Goal: Find specific page/section: Find specific page/section

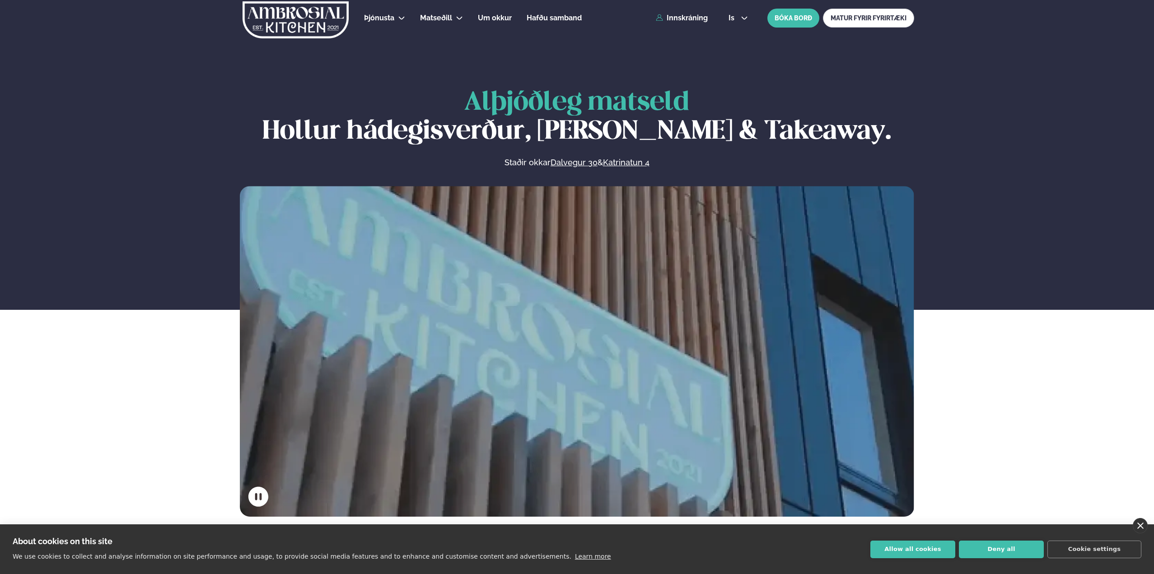
click at [1137, 528] on link "close" at bounding box center [1140, 525] width 15 height 15
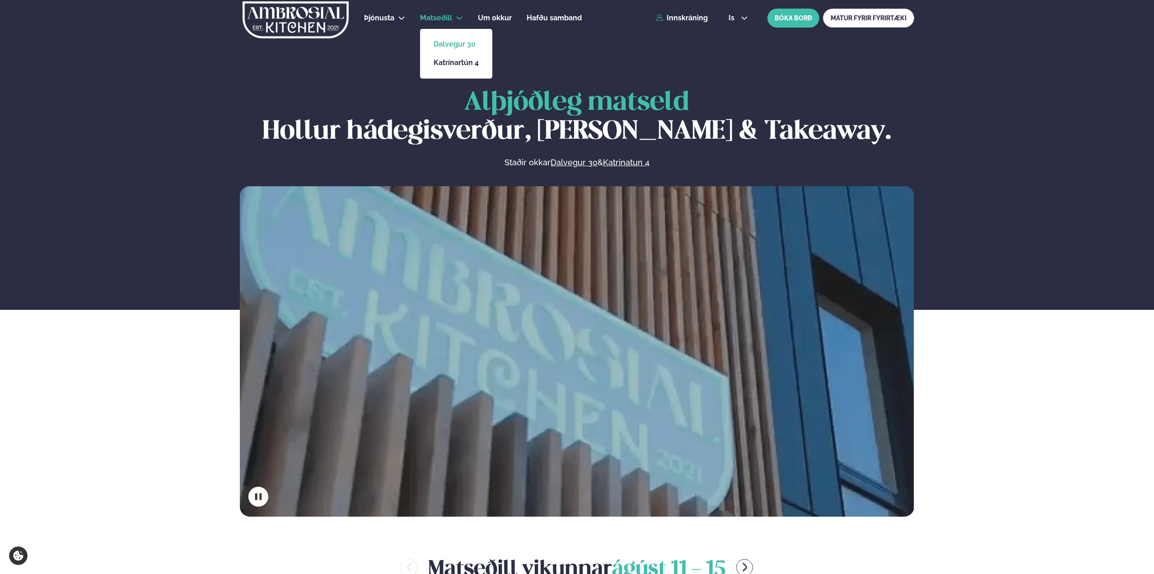
click at [441, 43] on link "Dalvegur 30" at bounding box center [456, 44] width 45 height 7
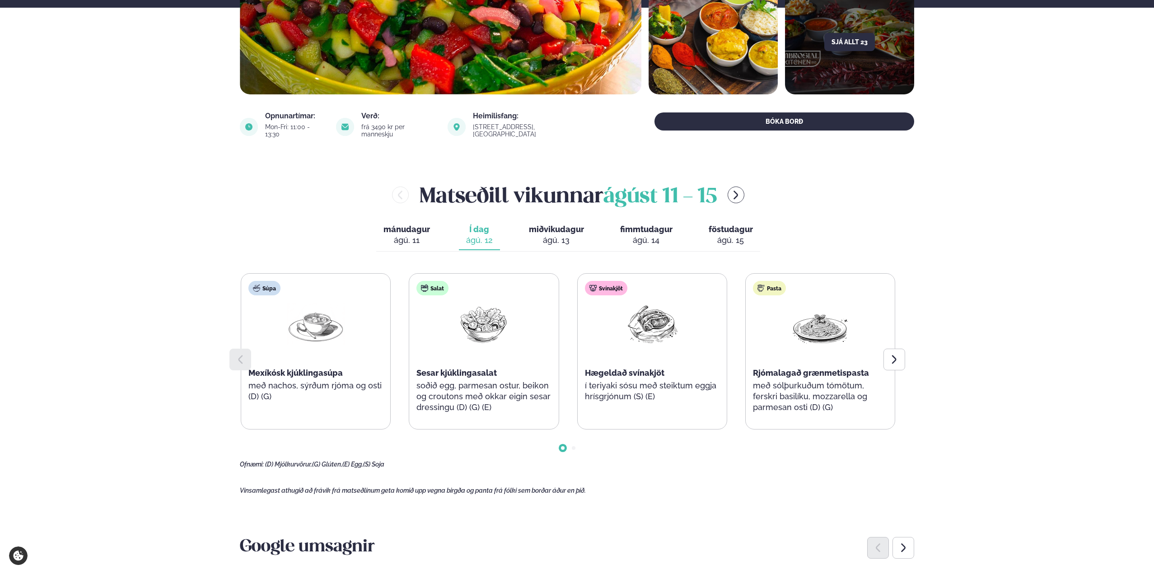
scroll to position [316, 0]
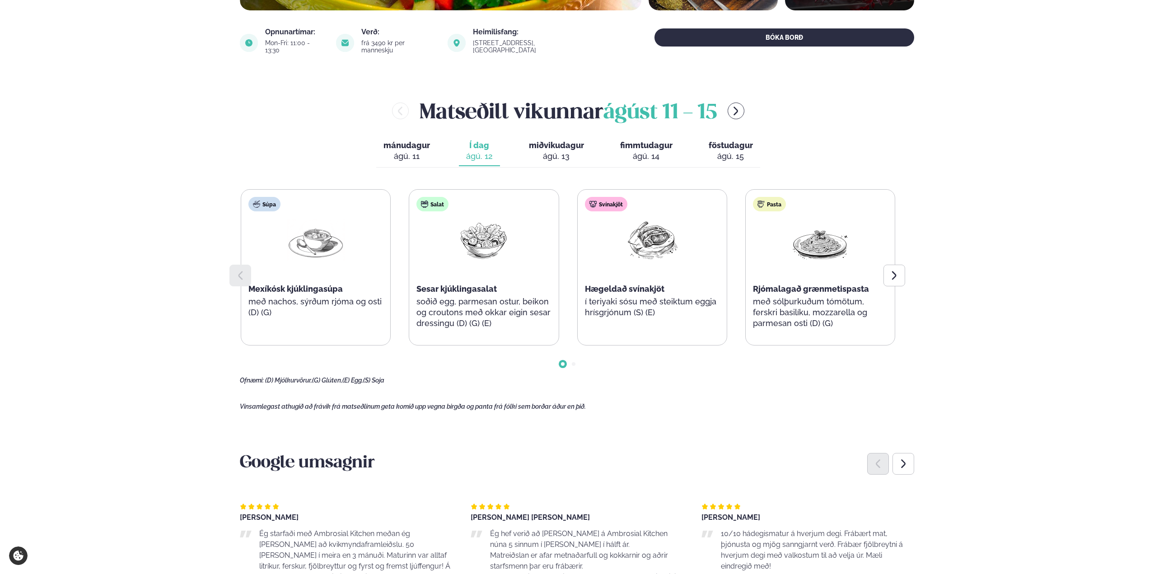
click at [561, 151] on div "ágú. 13" at bounding box center [556, 156] width 55 height 11
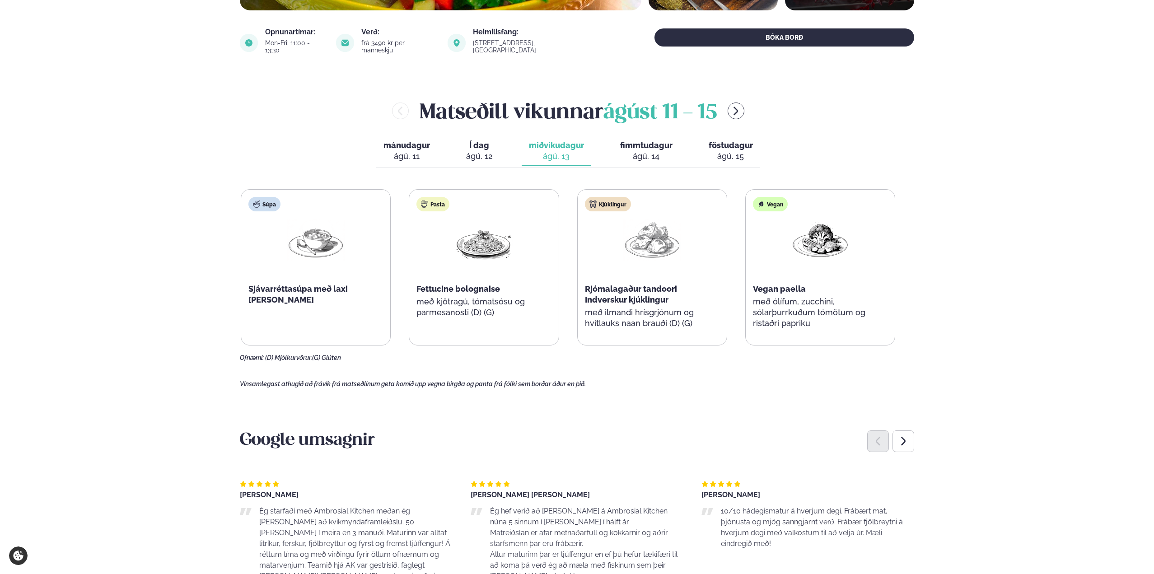
click at [495, 150] on button "Í dag Í d. [DATE]" at bounding box center [479, 151] width 41 height 30
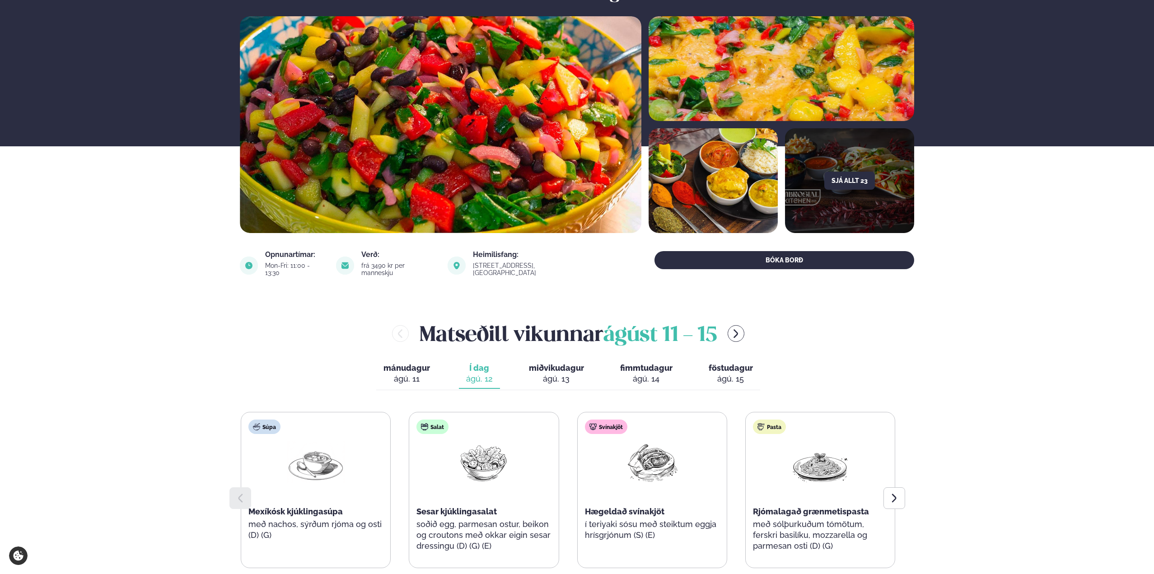
scroll to position [0, 0]
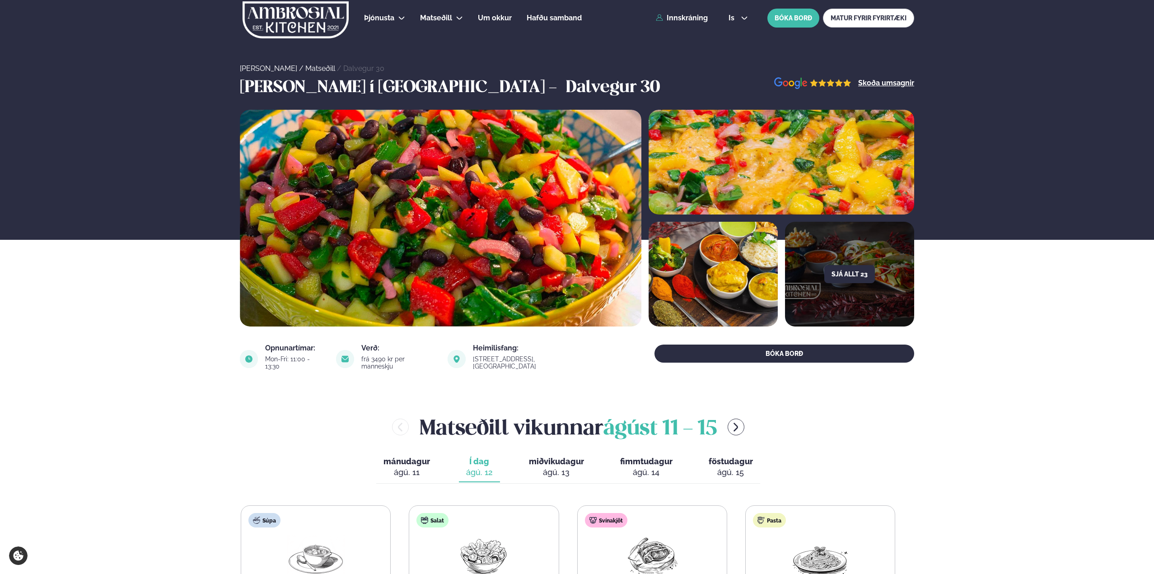
click at [551, 472] on button "miðvikudagur mið. [DATE]" at bounding box center [557, 468] width 70 height 30
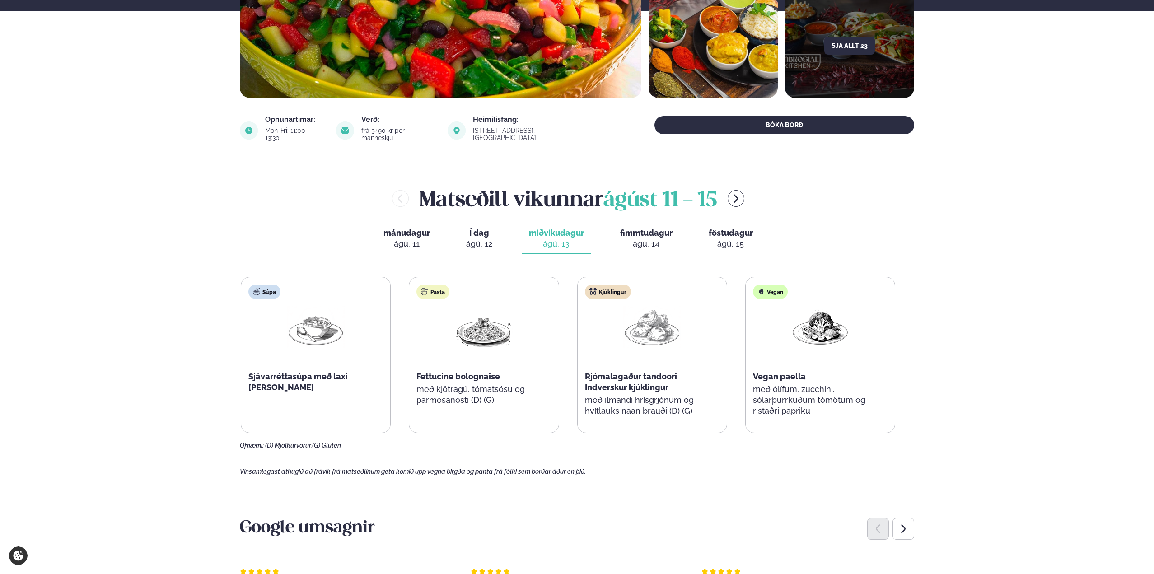
scroll to position [316, 0]
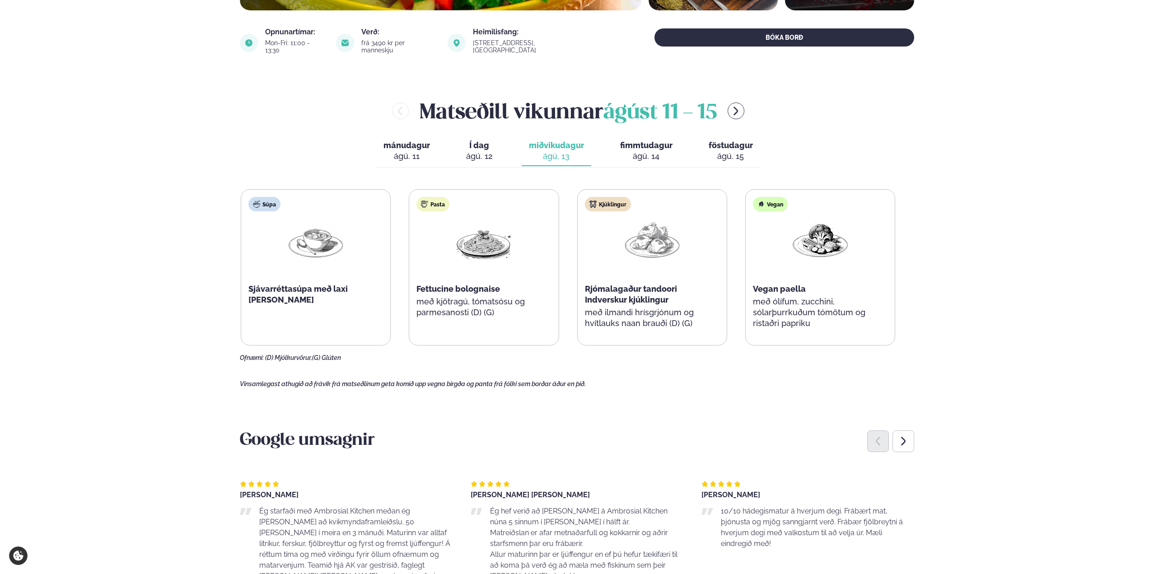
click at [479, 141] on span "Í dag" at bounding box center [479, 145] width 27 height 11
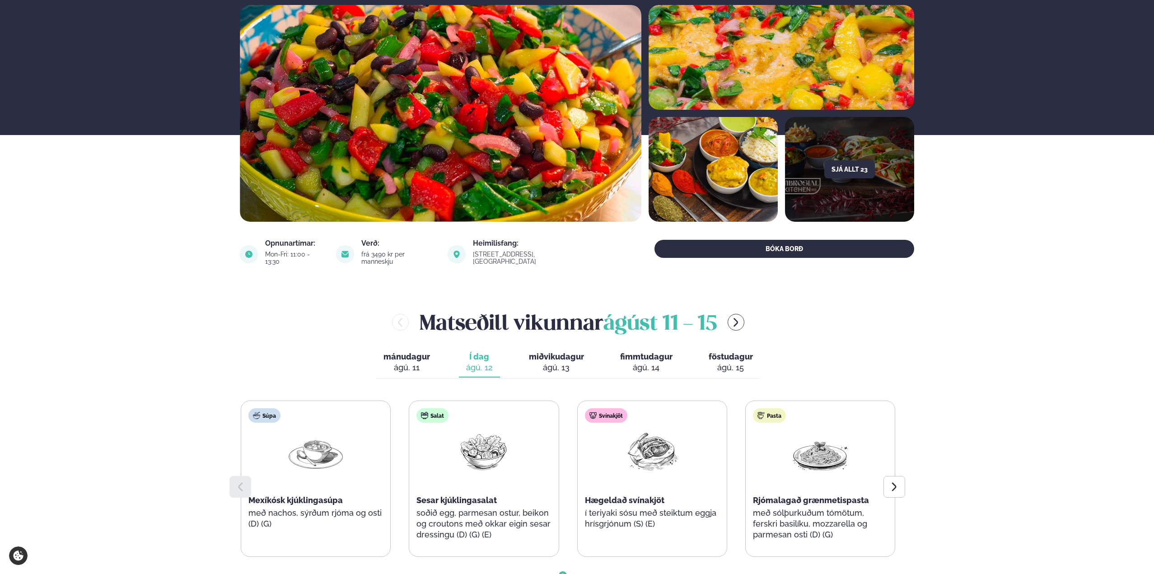
scroll to position [0, 0]
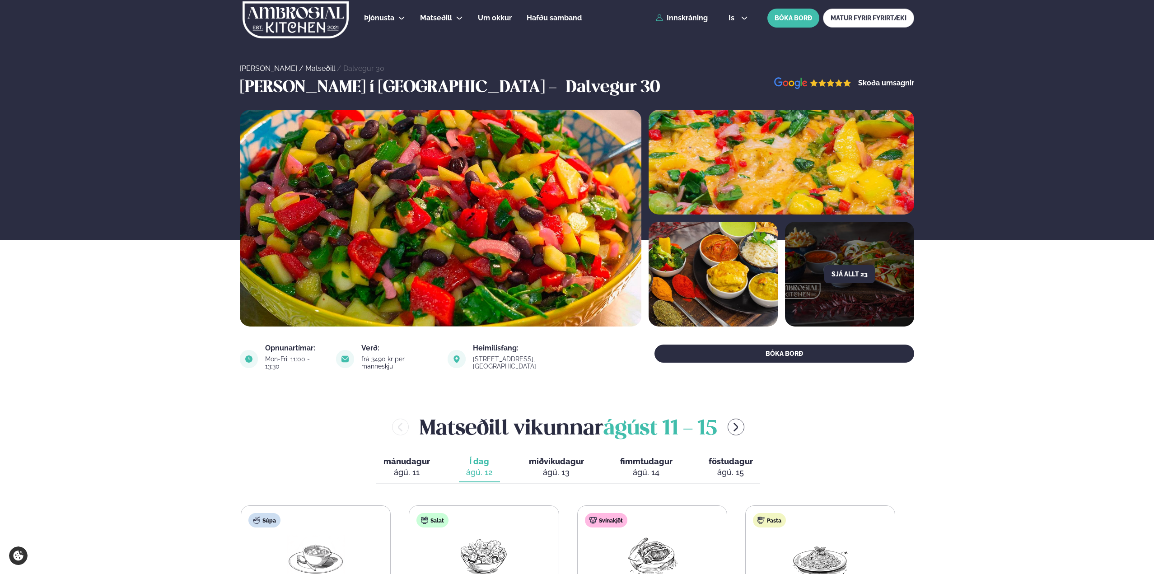
click at [321, 20] on img at bounding box center [296, 19] width 108 height 37
